Goal: Find specific page/section: Find specific page/section

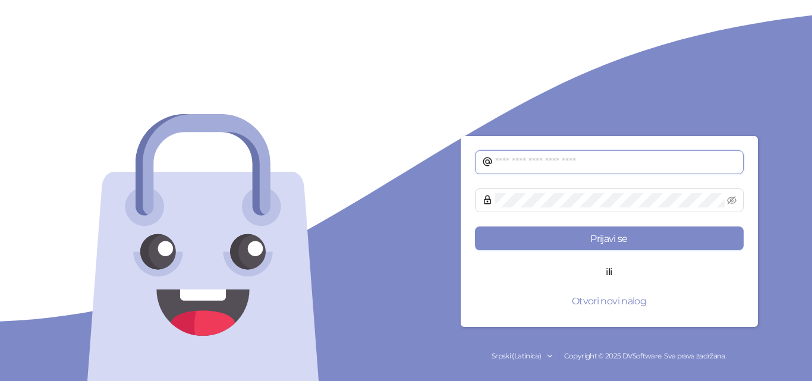
click at [530, 158] on input "text" at bounding box center [615, 162] width 241 height 14
type input "**********"
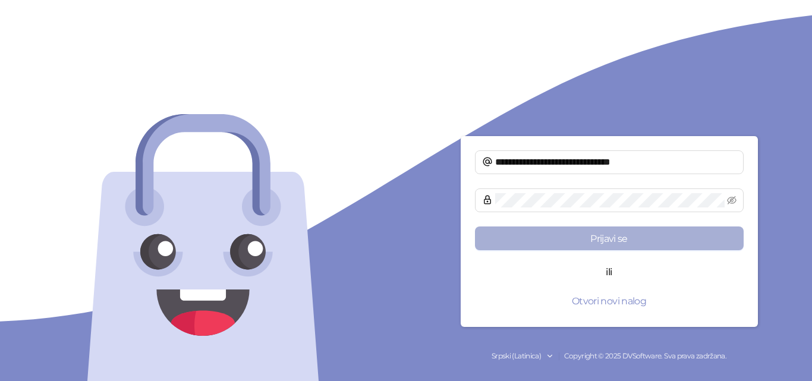
click at [574, 230] on button "Prijavi se" at bounding box center [609, 239] width 269 height 24
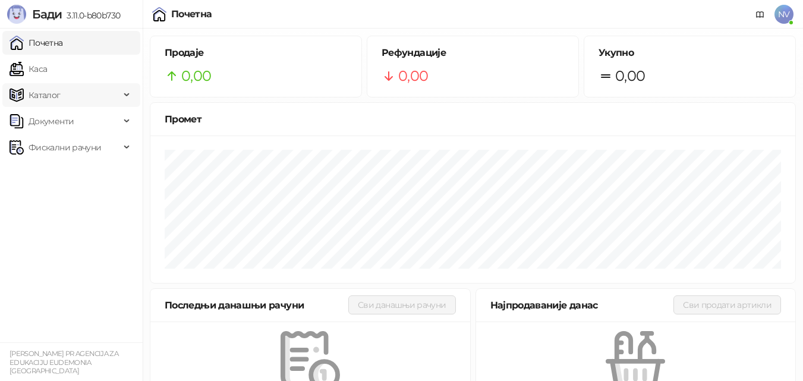
click at [123, 95] on div "Каталог" at bounding box center [71, 95] width 138 height 24
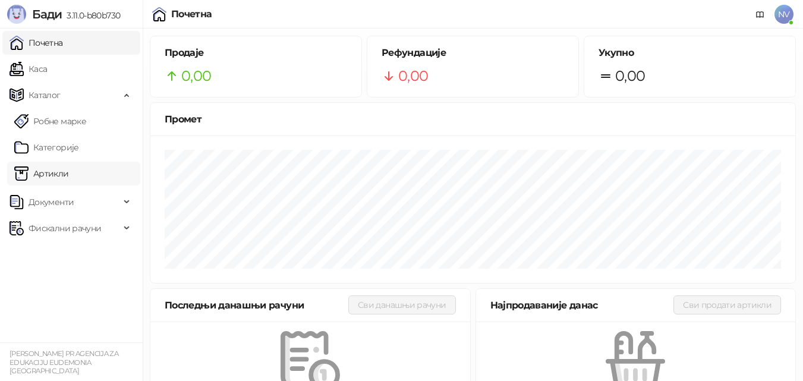
click at [60, 175] on link "Артикли" at bounding box center [41, 174] width 55 height 24
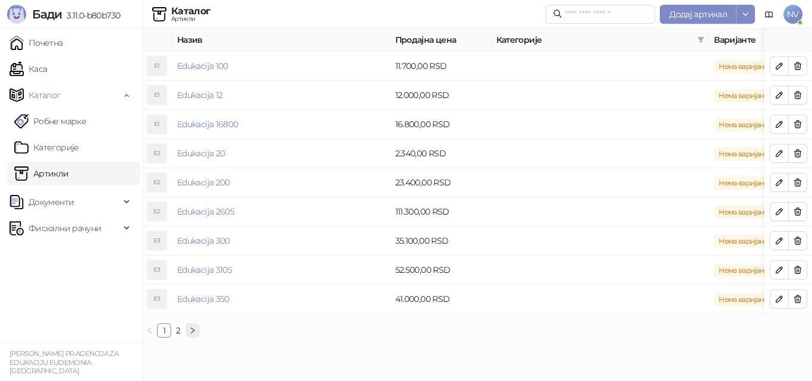
click at [189, 337] on button "button" at bounding box center [193, 331] width 14 height 14
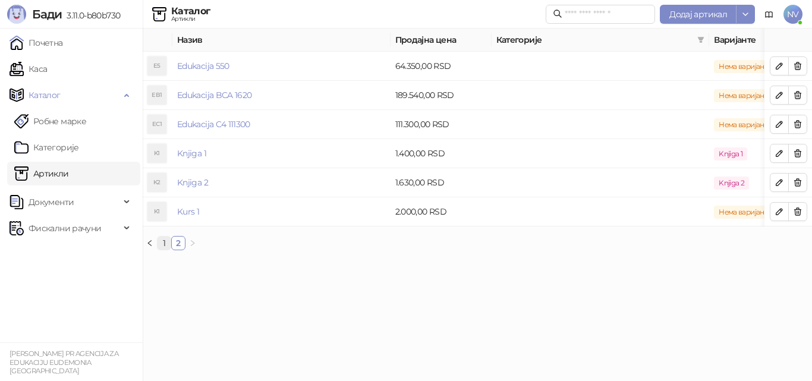
click at [166, 250] on link "1" at bounding box center [164, 243] width 13 height 13
